Goal: Transaction & Acquisition: Purchase product/service

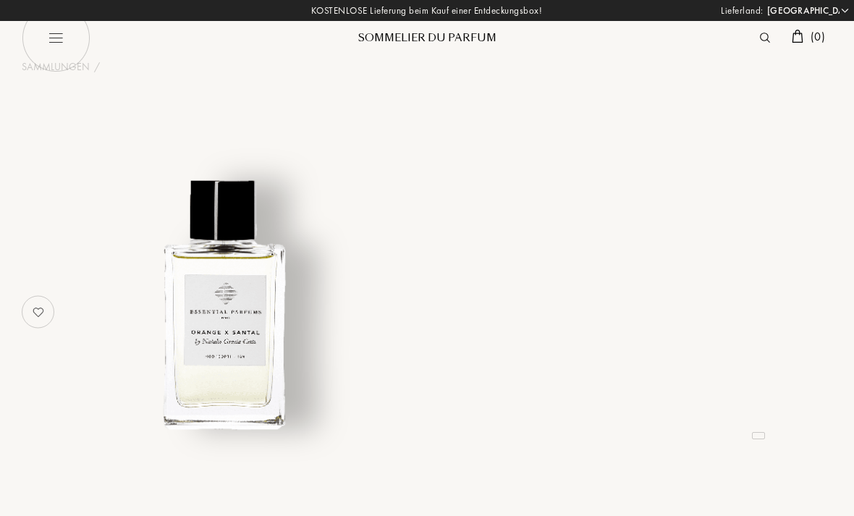
select select "DE"
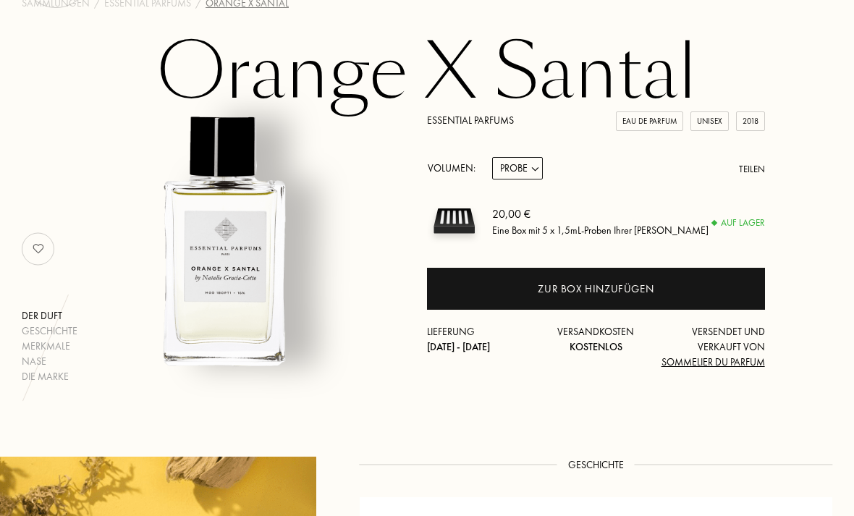
scroll to position [63, 0]
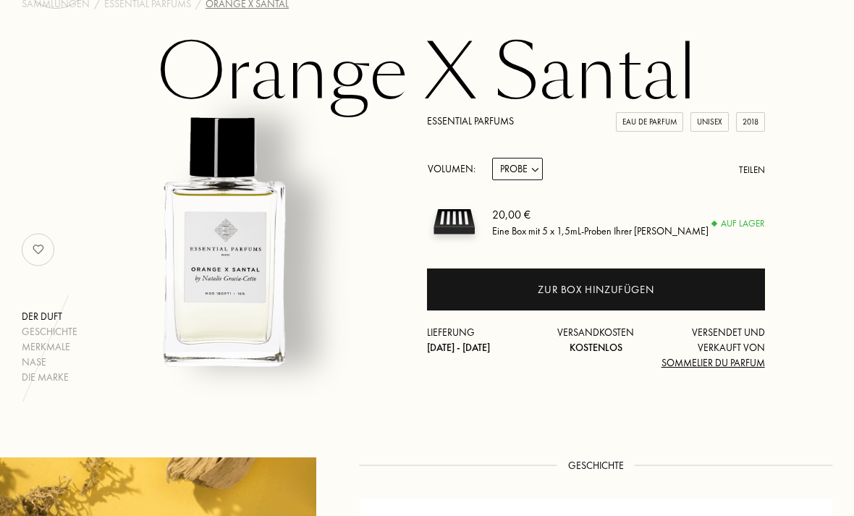
click at [536, 169] on select "Probe 10mL 100mL 150mL" at bounding box center [517, 169] width 51 height 22
select select "2"
click at [534, 167] on select "Probe 10mL 100mL 150mL" at bounding box center [517, 169] width 51 height 22
select select "3"
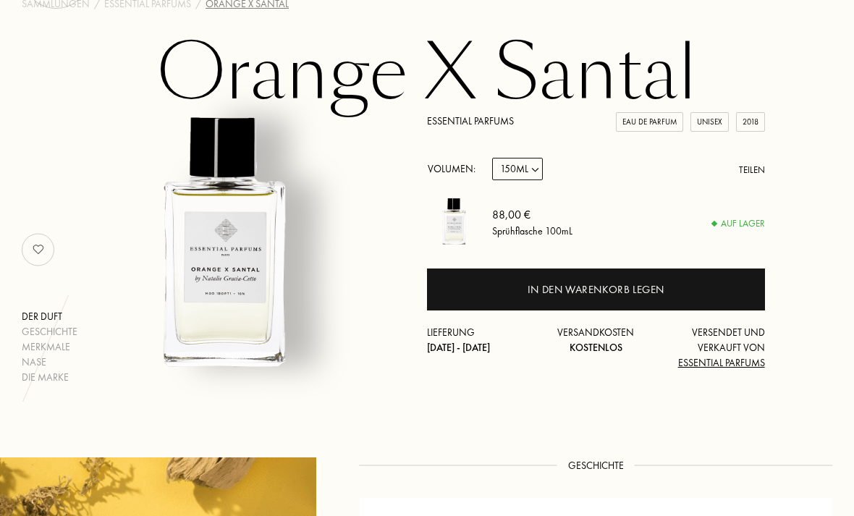
select select "3"
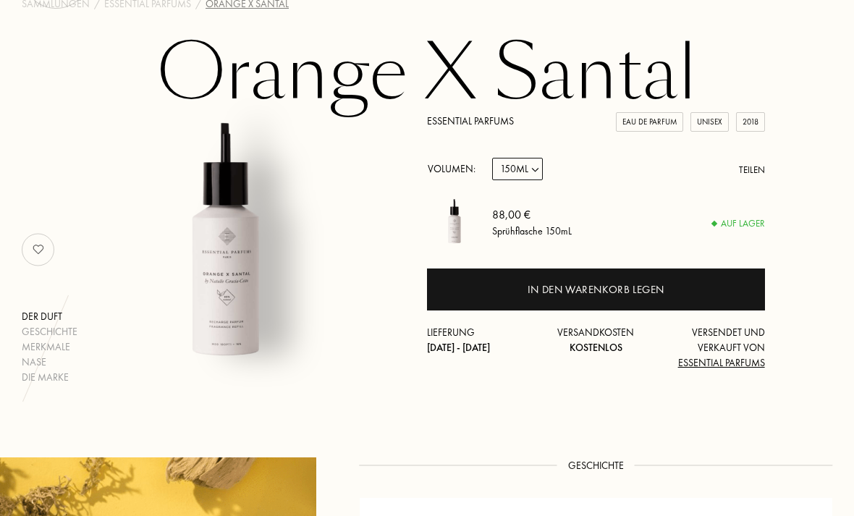
click at [539, 169] on select "Probe 10mL 100mL 150mL" at bounding box center [517, 169] width 51 height 22
select select "2"
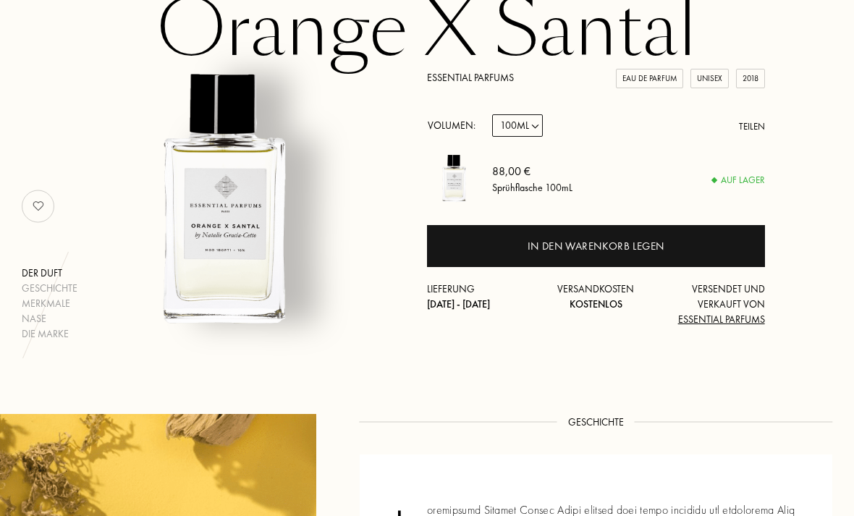
scroll to position [105, 0]
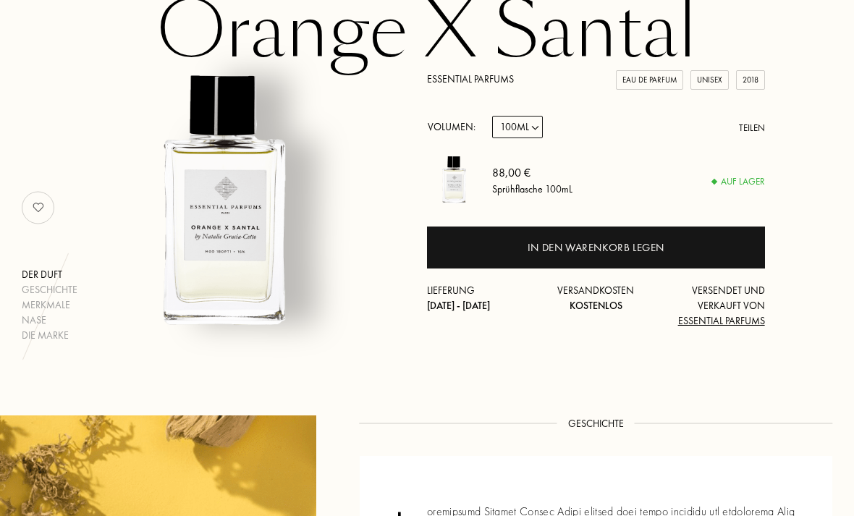
select select "DE"
select select "2"
